Goal: Information Seeking & Learning: Learn about a topic

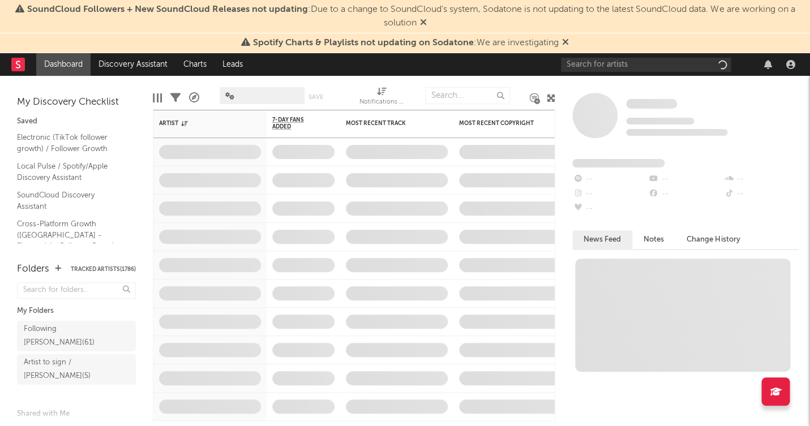
click at [597, 55] on div at bounding box center [680, 64] width 238 height 23
click at [600, 58] on input "text" at bounding box center [646, 65] width 170 height 14
type input "curol"
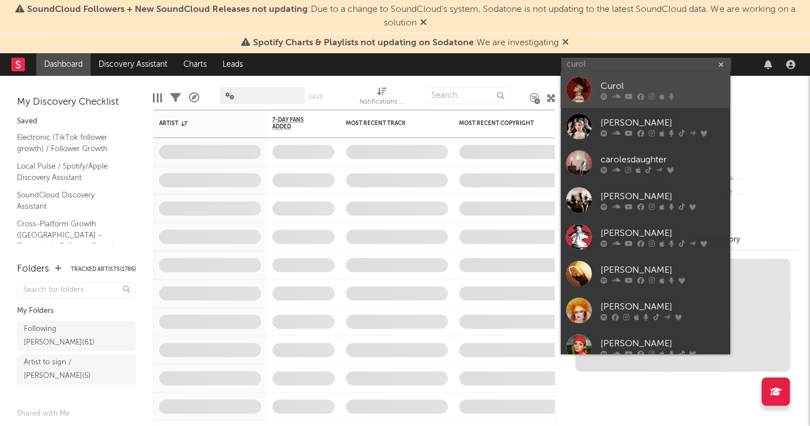
click at [611, 80] on div "Curol" at bounding box center [662, 87] width 125 height 14
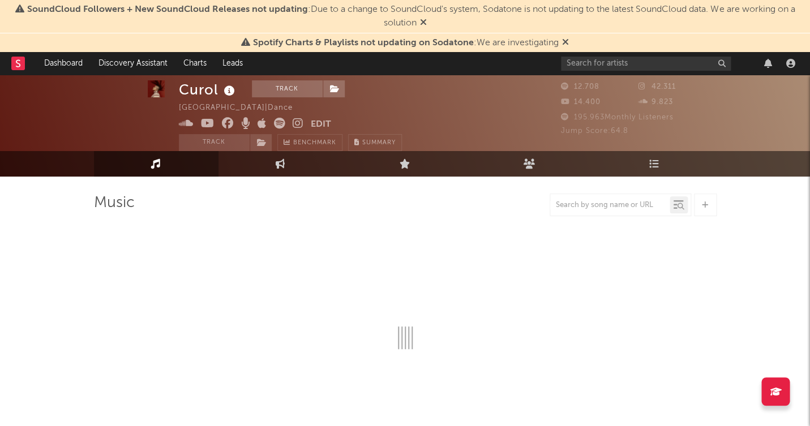
scroll to position [13, 0]
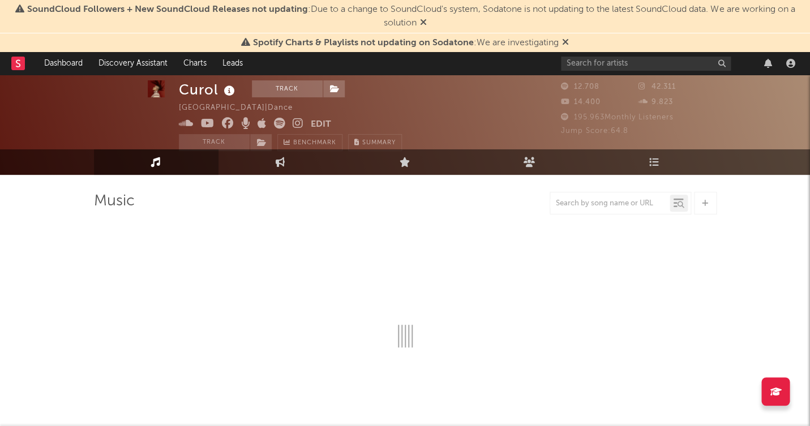
select select "1w"
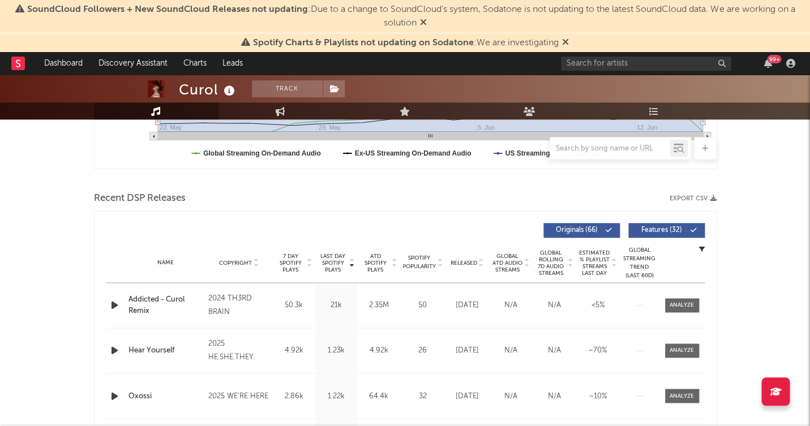
scroll to position [340, 0]
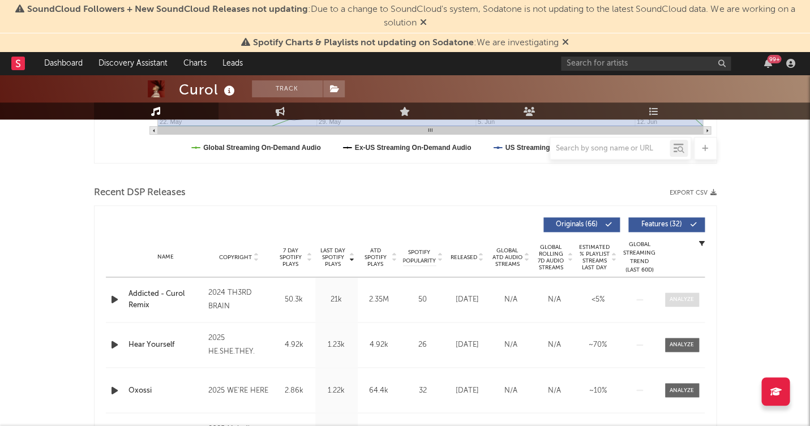
click at [692, 296] on div at bounding box center [682, 300] width 24 height 8
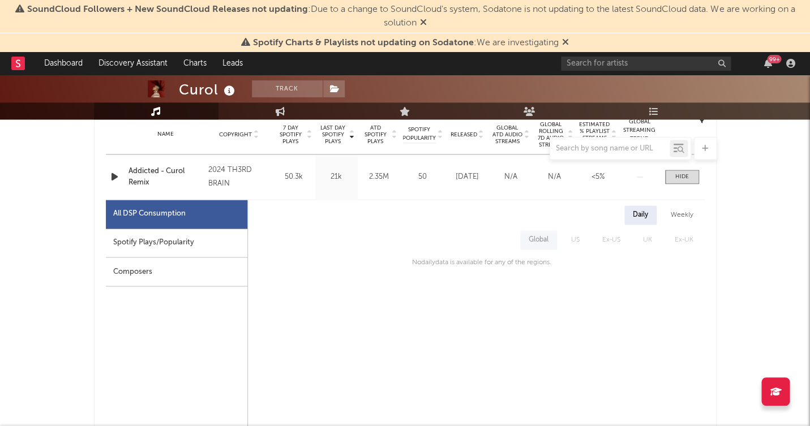
scroll to position [485, 0]
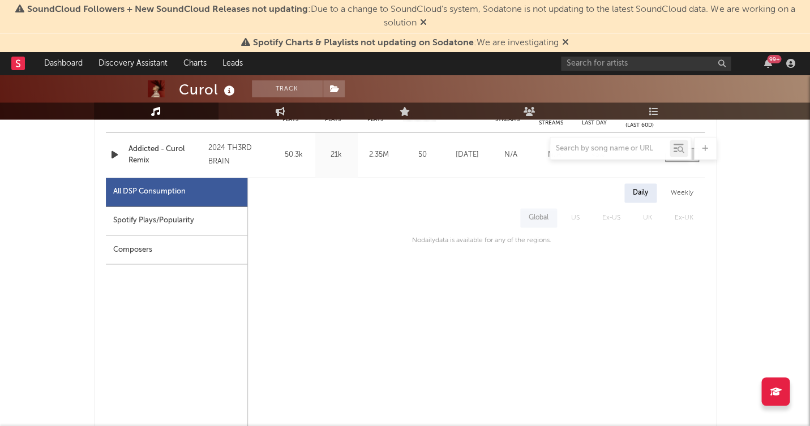
click at [170, 219] on div "Spotify Plays/Popularity" at bounding box center [177, 221] width 142 height 29
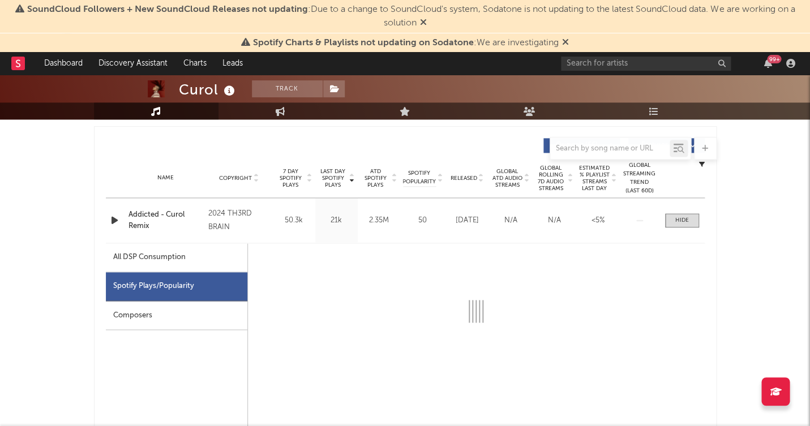
scroll to position [421, 0]
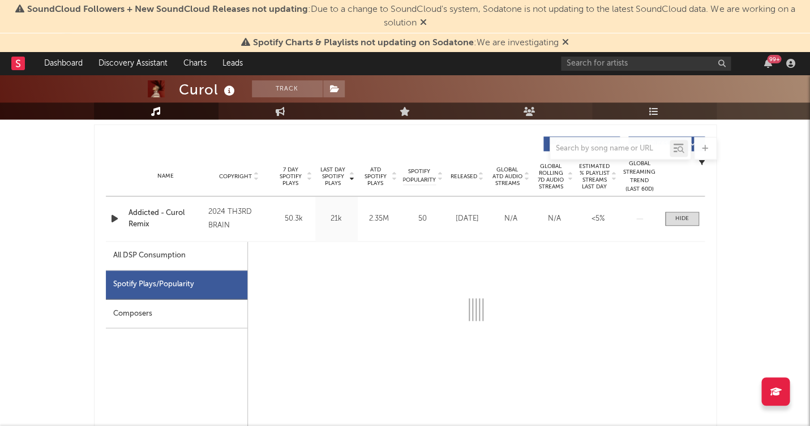
select select "6m"
select select "1w"
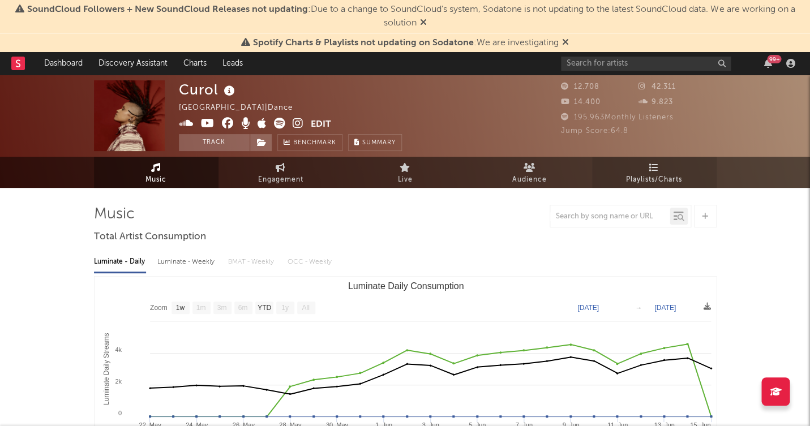
scroll to position [0, 0]
click at [324, 167] on link "Engagement" at bounding box center [281, 172] width 125 height 31
select select "1w"
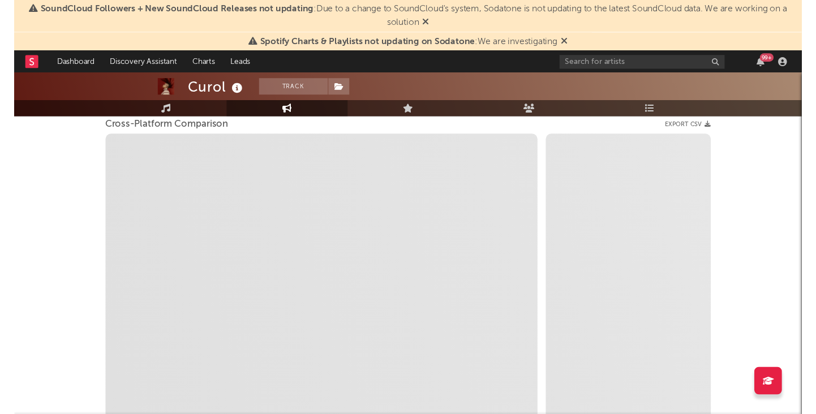
scroll to position [158, 0]
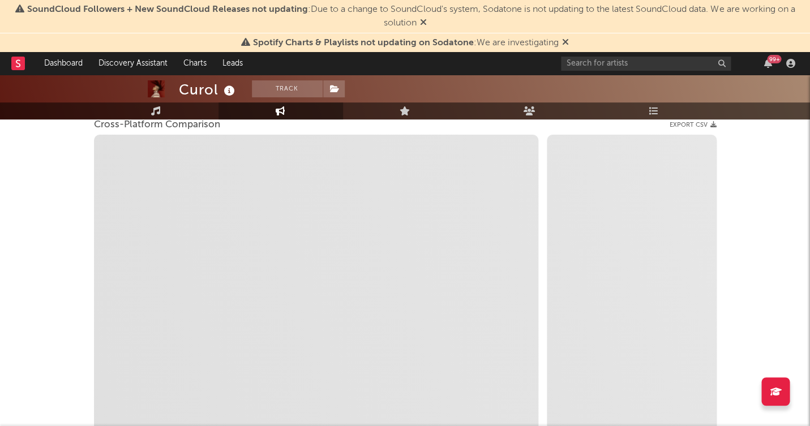
click at [563, 36] on span "Spotify Charts & Playlists not updating on Sodatone : We are investigating" at bounding box center [405, 43] width 328 height 14
click at [566, 41] on icon at bounding box center [565, 41] width 7 height 9
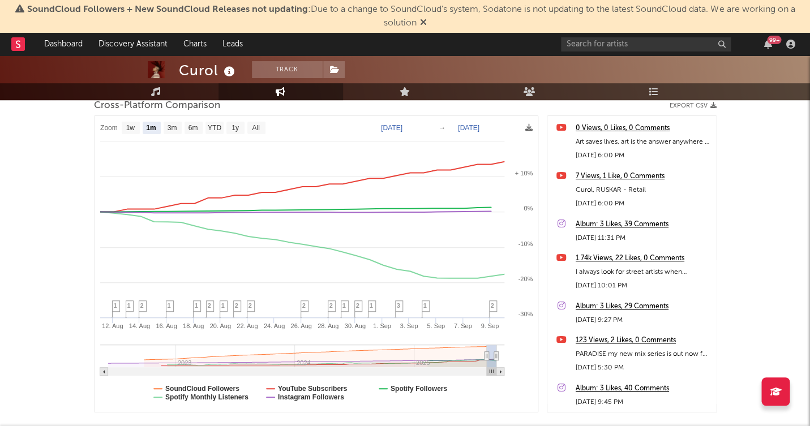
click at [425, 19] on icon at bounding box center [423, 22] width 7 height 9
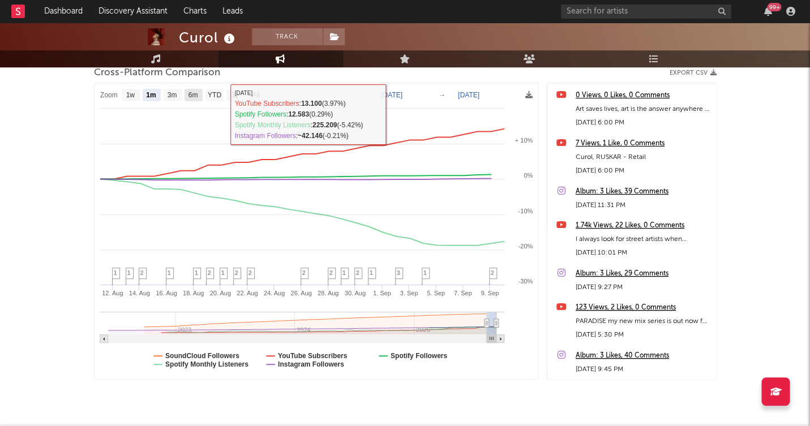
drag, startPoint x: 190, startPoint y: 92, endPoint x: 184, endPoint y: 92, distance: 6.2
click at [190, 92] on text "6m" at bounding box center [193, 95] width 10 height 8
select select "6m"
type input "[DATE]"
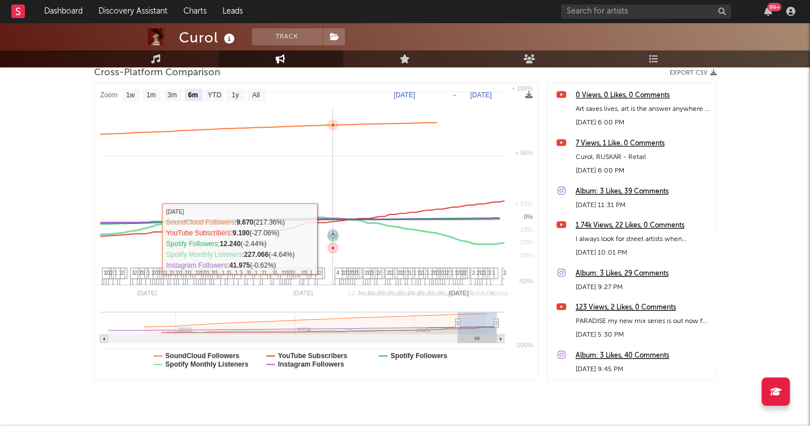
select select "6m"
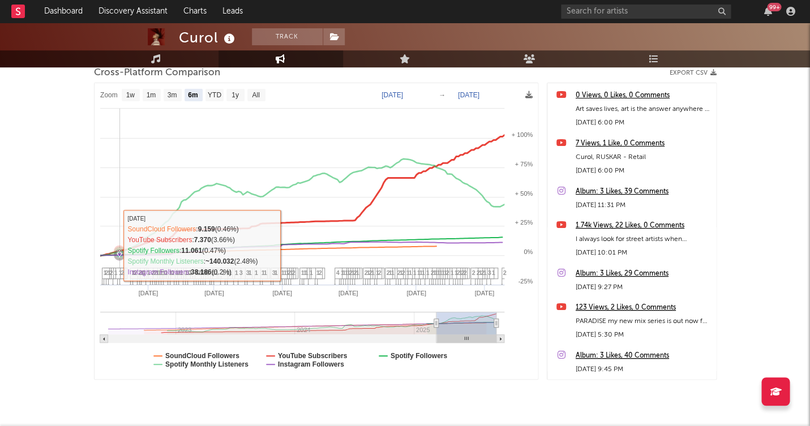
drag, startPoint x: 152, startPoint y: 243, endPoint x: 455, endPoint y: 199, distance: 306.6
click at [386, 211] on icon "Created with Highcharts 10.3.3 Apr '[DATE] Jun '[DATE] Aug '[DATE] 2023 2024 20…" at bounding box center [317, 231] width 444 height 297
type input "[DATE]"
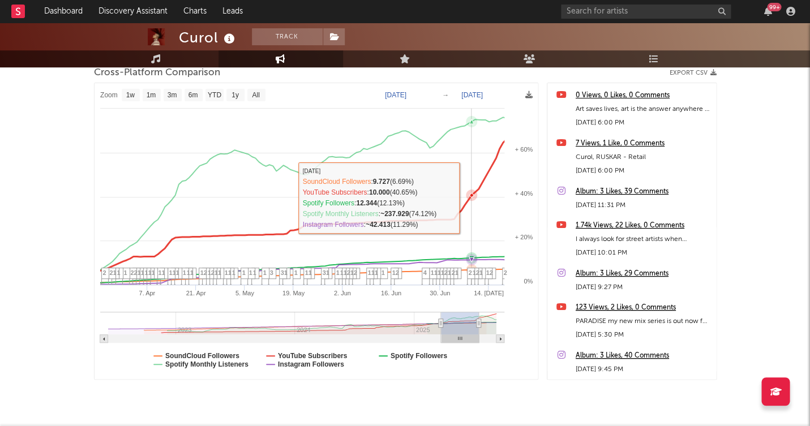
select select "1w"
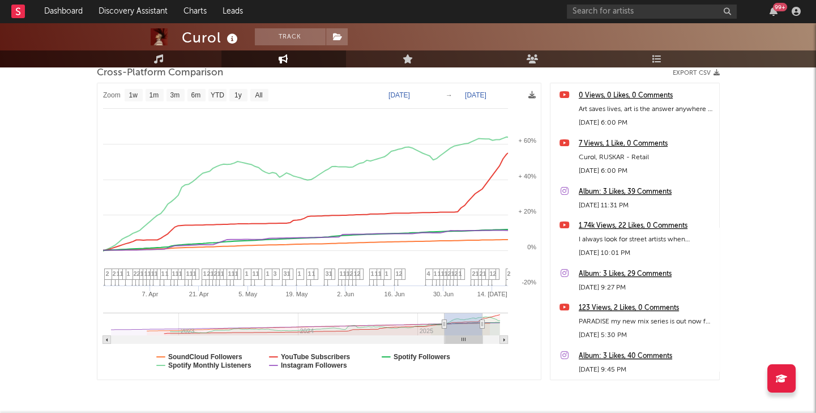
select select "1w"
